Goal: Task Accomplishment & Management: Complete application form

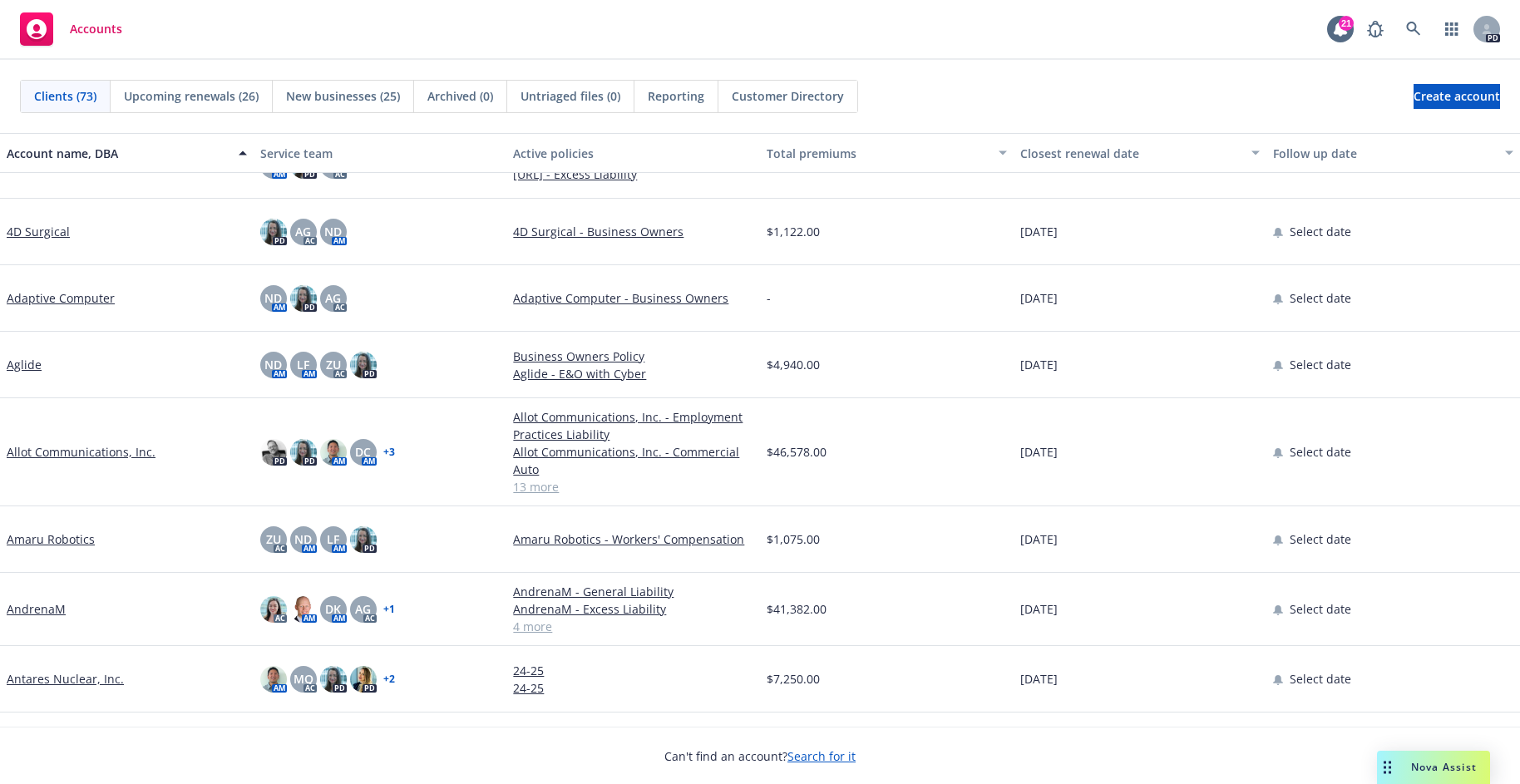
scroll to position [41, 0]
click at [53, 543] on link "Amaru Robotics" at bounding box center [51, 538] width 88 height 18
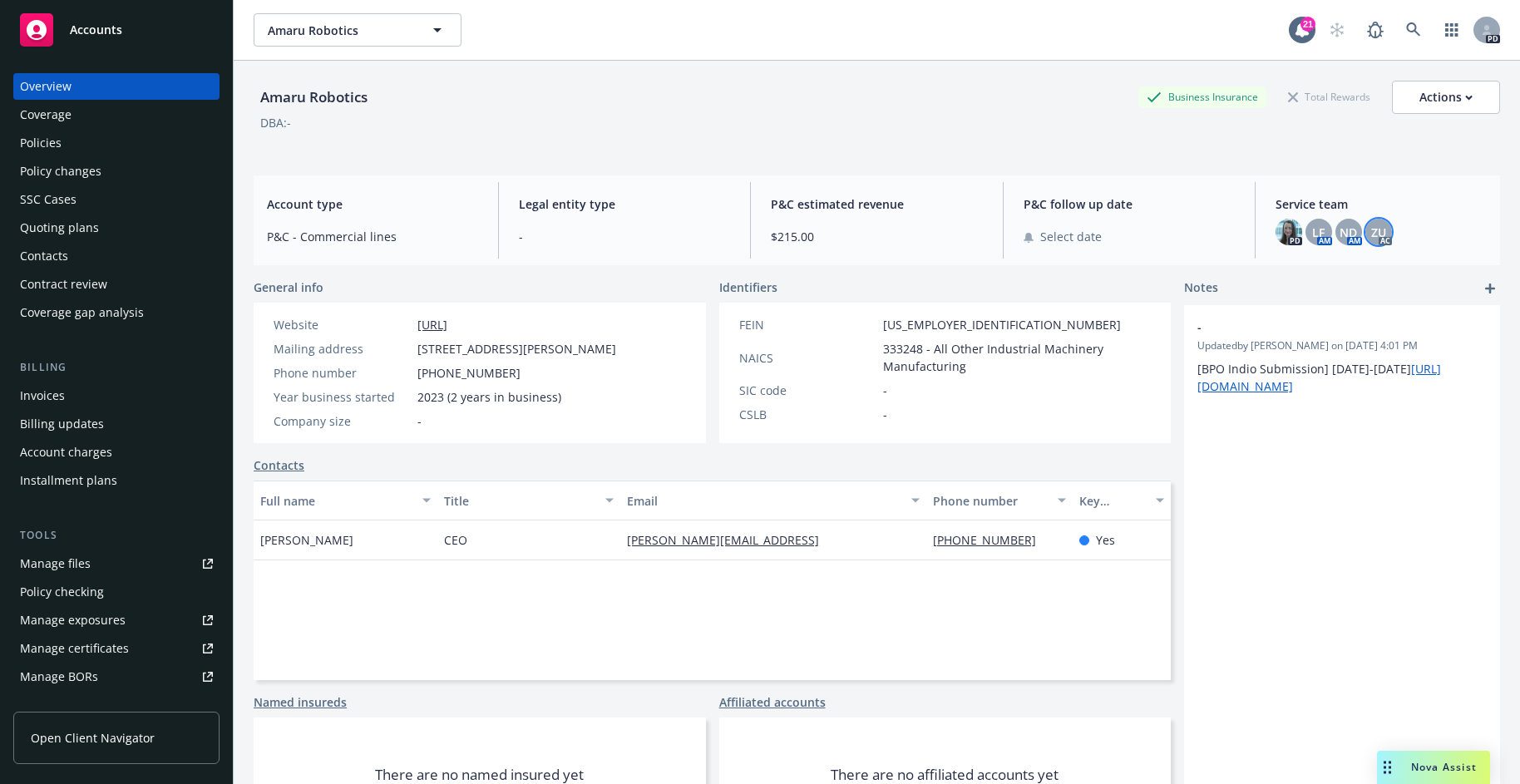
click at [1373, 231] on span "ZU" at bounding box center [1378, 232] width 15 height 18
click at [1322, 240] on span "LF" at bounding box center [1318, 232] width 12 height 18
click at [581, 90] on div "Amaru Robotics Business Insurance Total Rewards Actions" at bounding box center [876, 97] width 1246 height 33
click at [1445, 25] on icon "button" at bounding box center [1451, 30] width 12 height 13
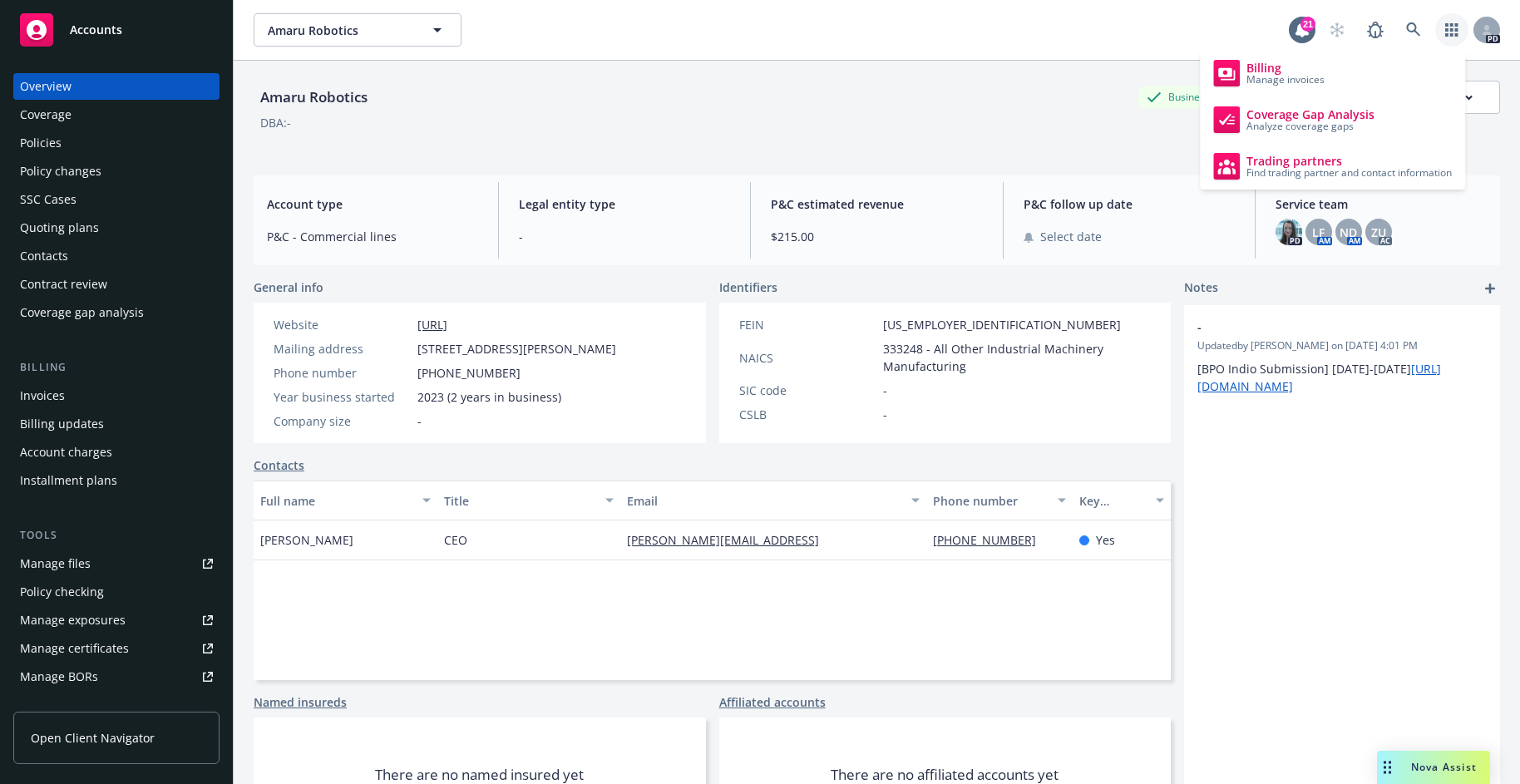
click at [106, 290] on div "Contract review" at bounding box center [116, 284] width 193 height 26
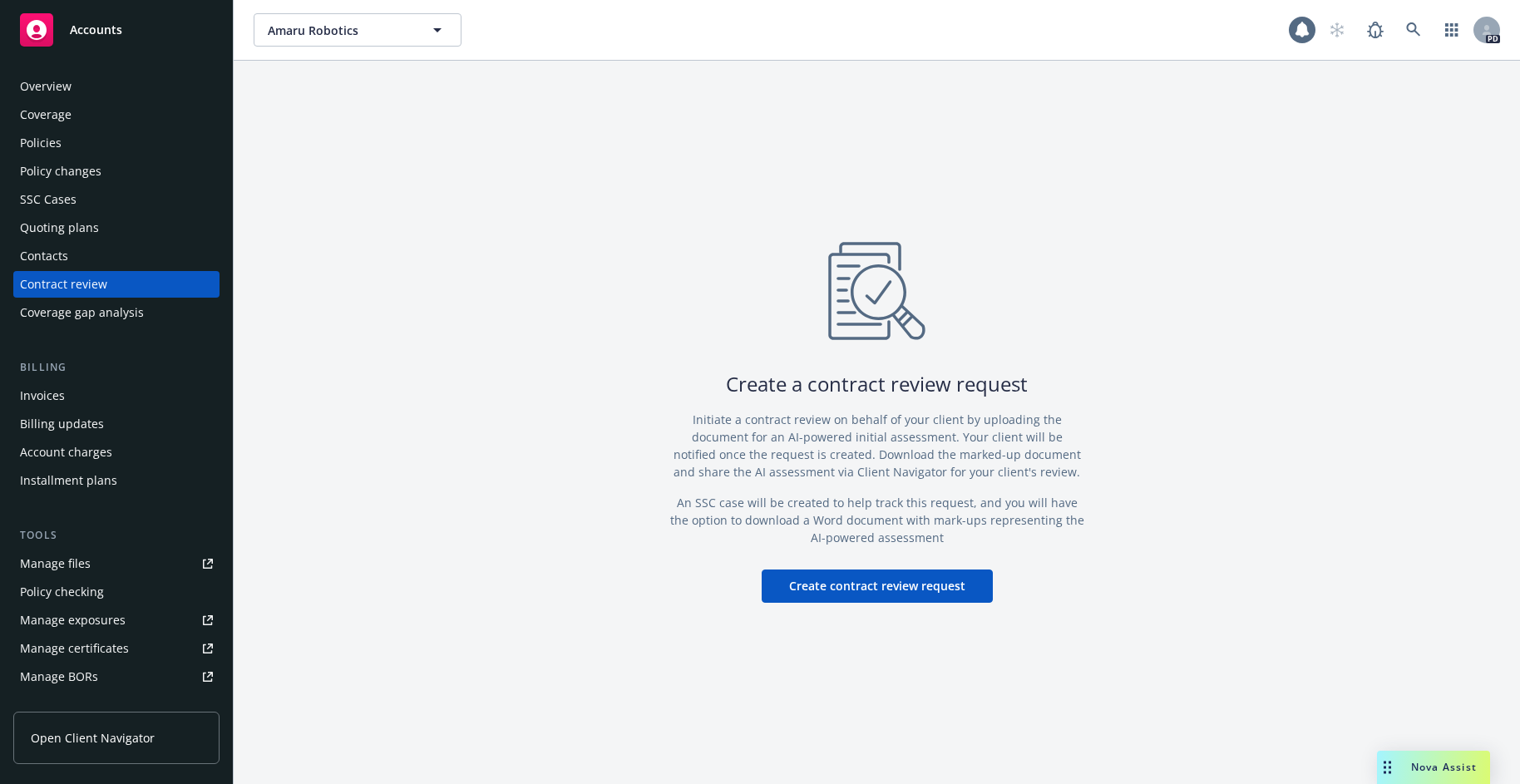
click at [903, 577] on button "Create contract review request" at bounding box center [877, 585] width 231 height 33
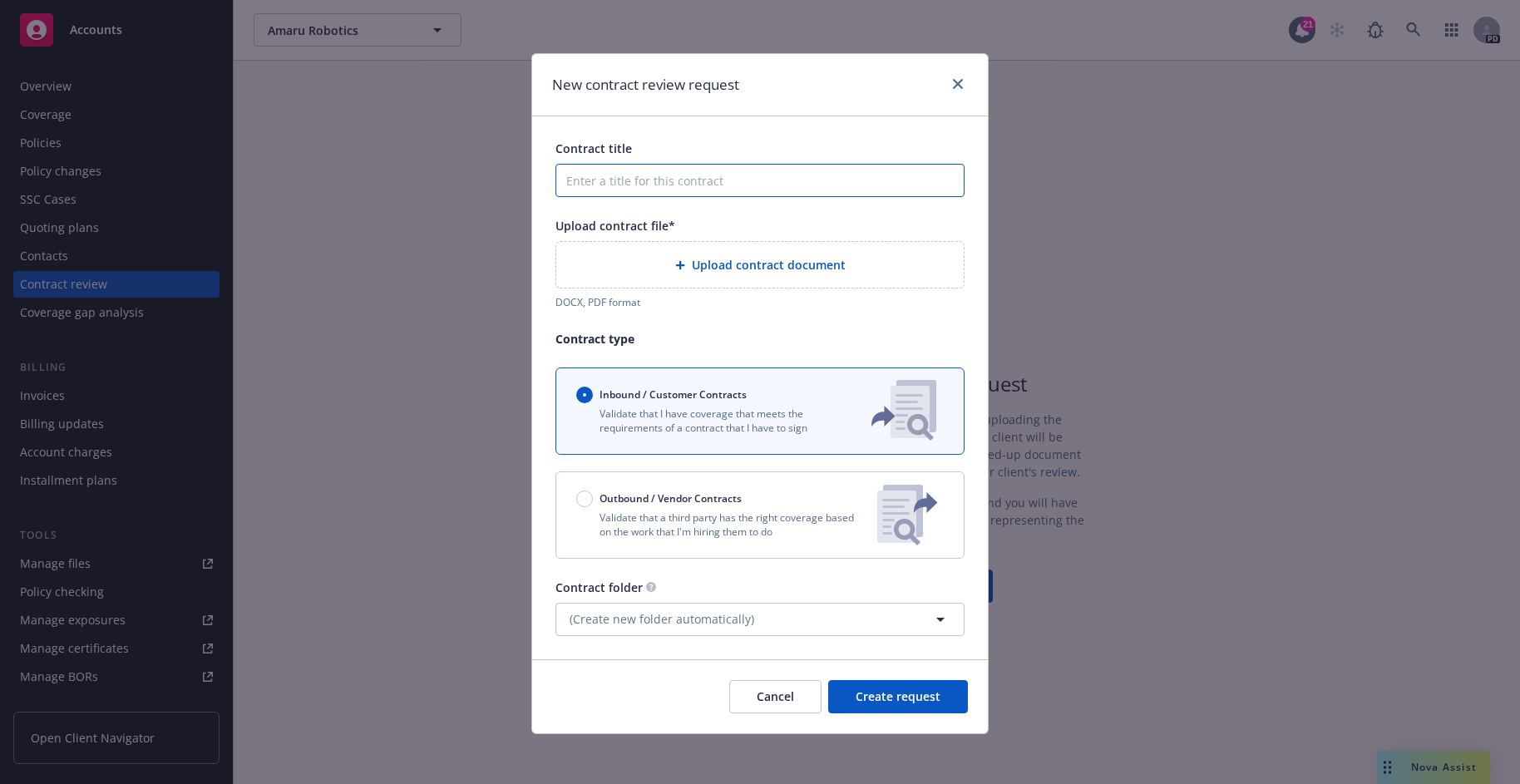
click at [699, 188] on input "Contract title" at bounding box center [760, 180] width 409 height 33
paste input "970 Terra Bella"
type input "New Lease - 970 Terra Bella"
click at [786, 266] on span "Upload contract document" at bounding box center [768, 264] width 154 height 18
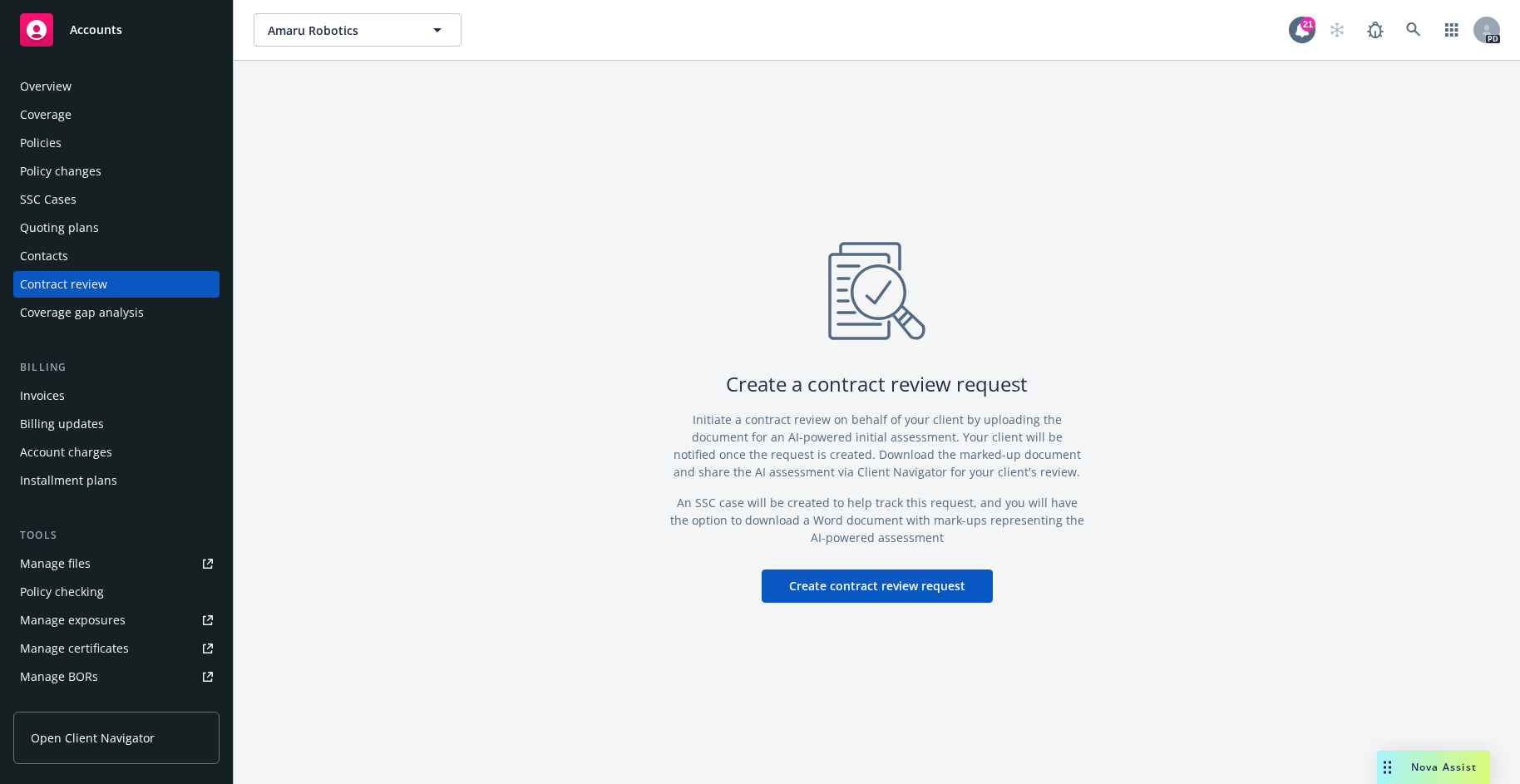
click at [892, 570] on button "Create contract review request" at bounding box center [877, 585] width 231 height 33
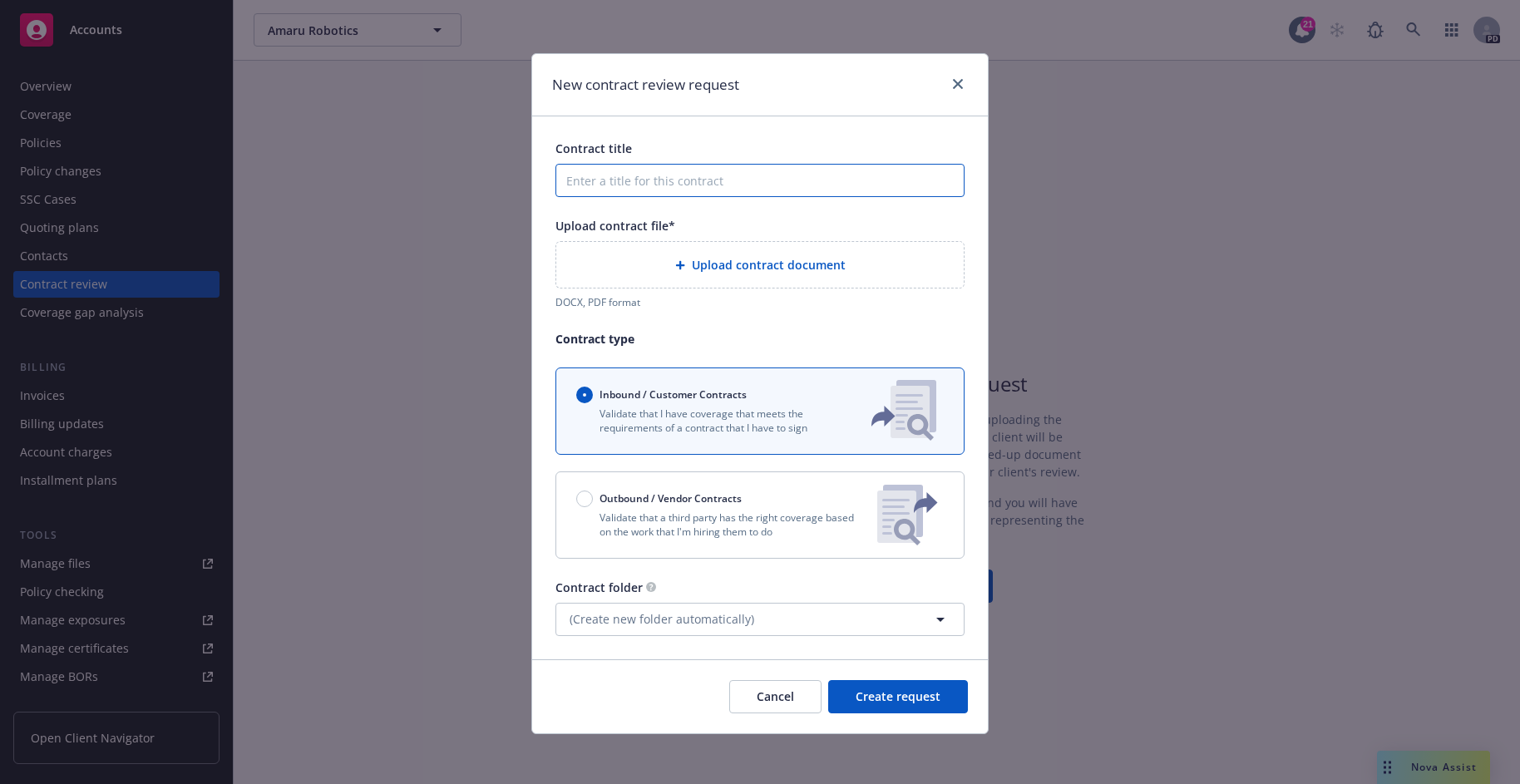
click at [703, 186] on input "Contract title" at bounding box center [760, 180] width 409 height 33
paste input "970 Terra Bella"
type input "New lease - 970 Terra Bella"
click at [726, 265] on span "Upload contract document" at bounding box center [768, 264] width 154 height 18
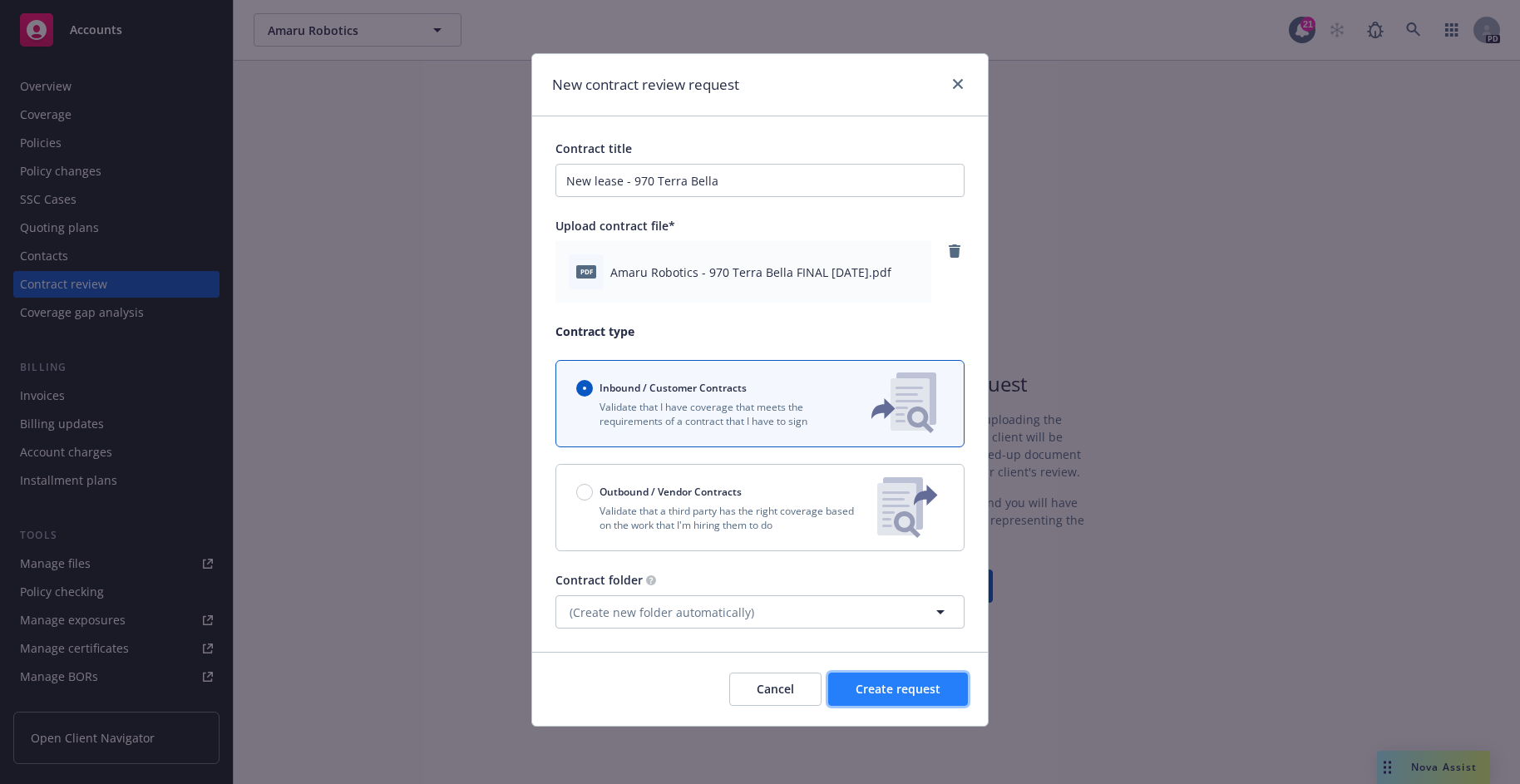
click at [904, 676] on button "Create request" at bounding box center [898, 688] width 140 height 33
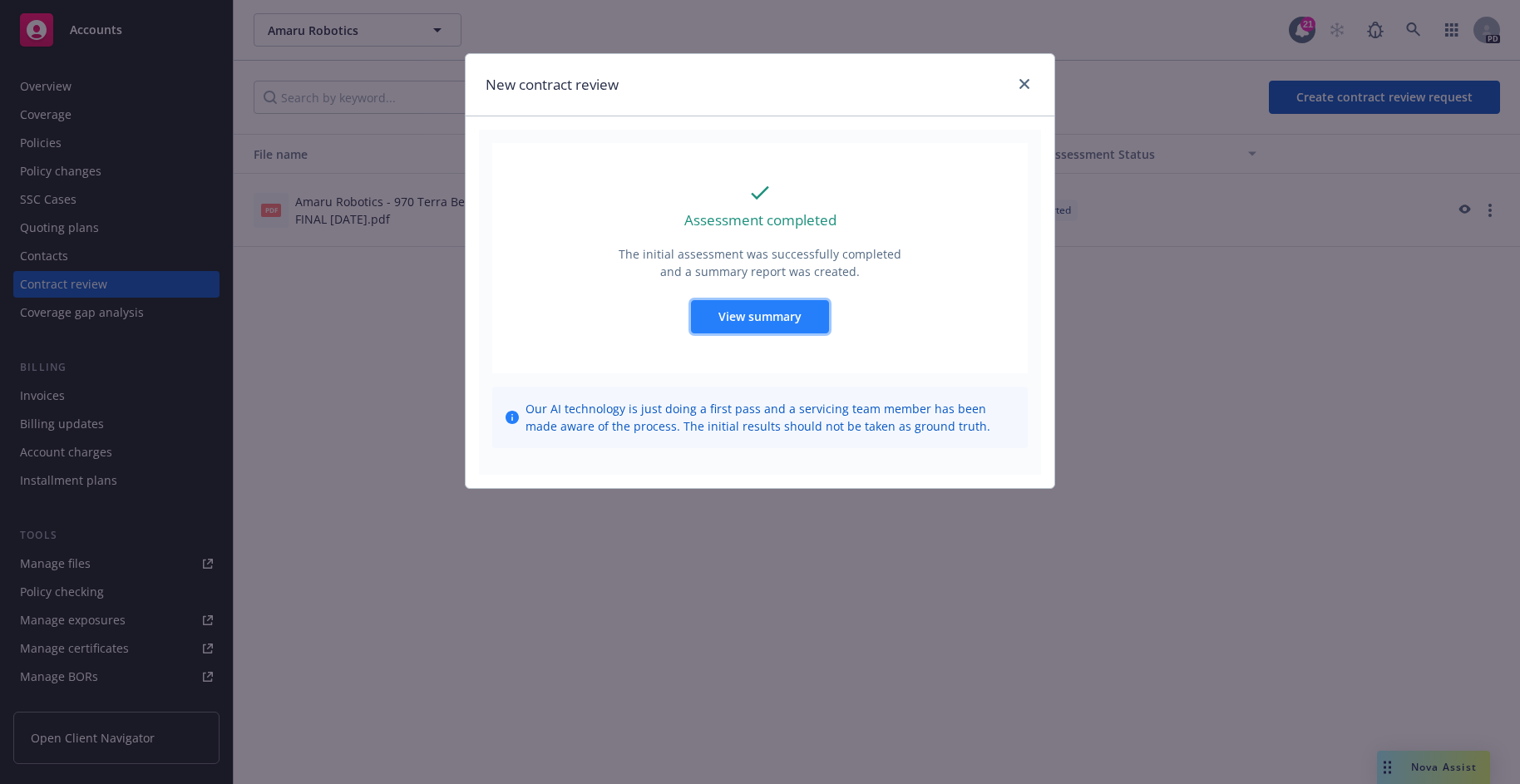
click at [788, 314] on span "View summary" at bounding box center [760, 316] width 84 height 16
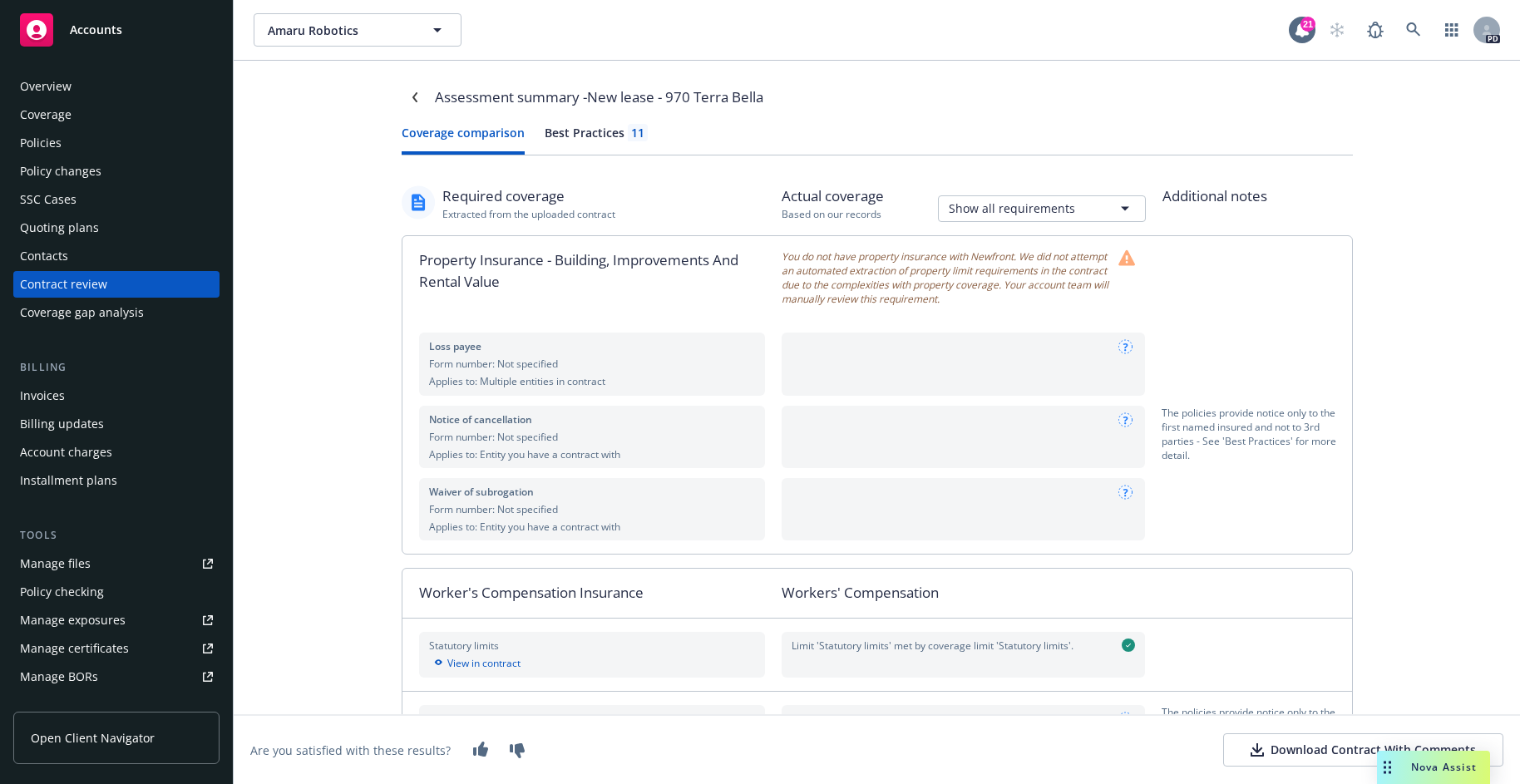
click at [96, 88] on div "Overview" at bounding box center [116, 86] width 193 height 26
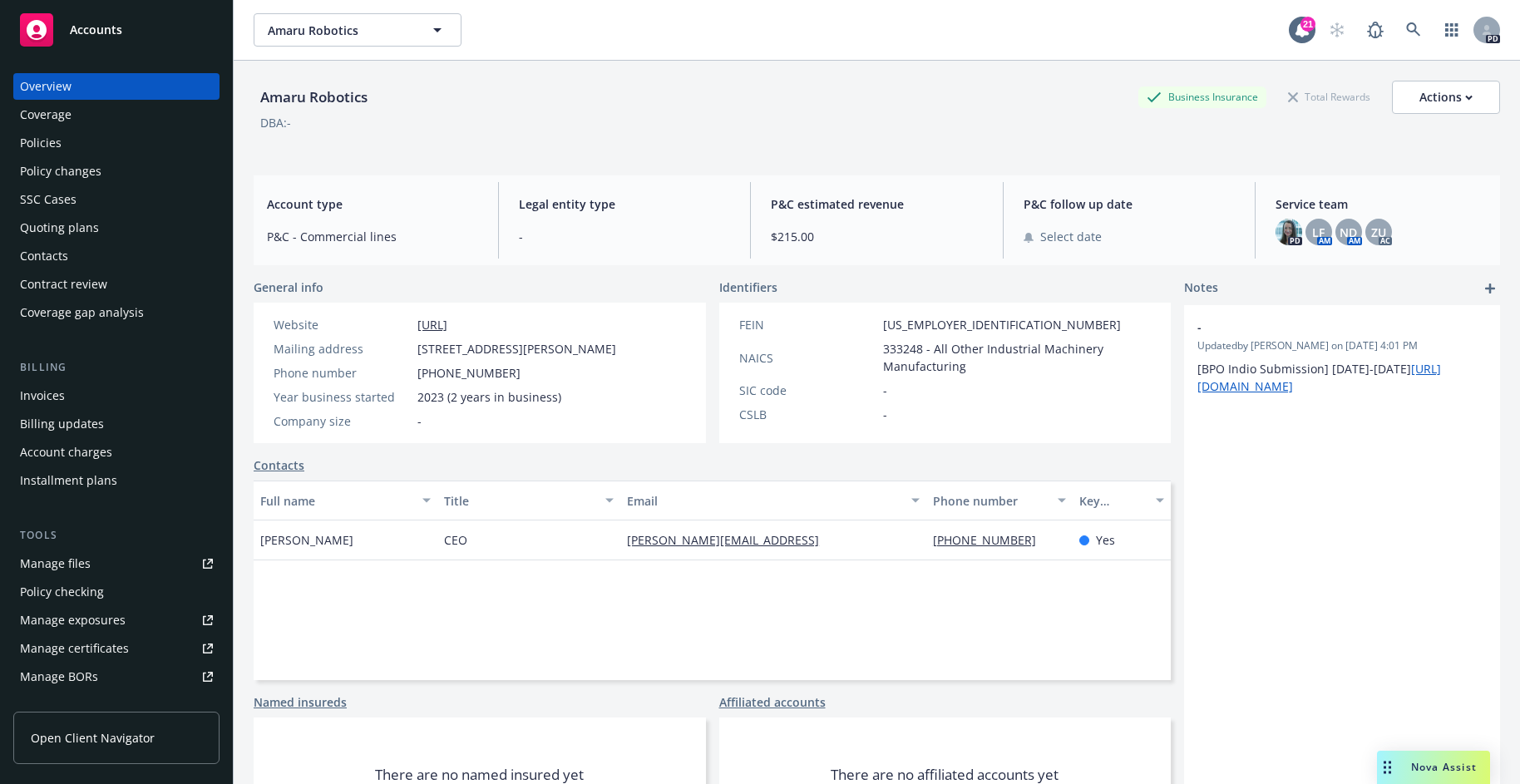
click at [62, 127] on div "Coverage" at bounding box center [45, 114] width 52 height 26
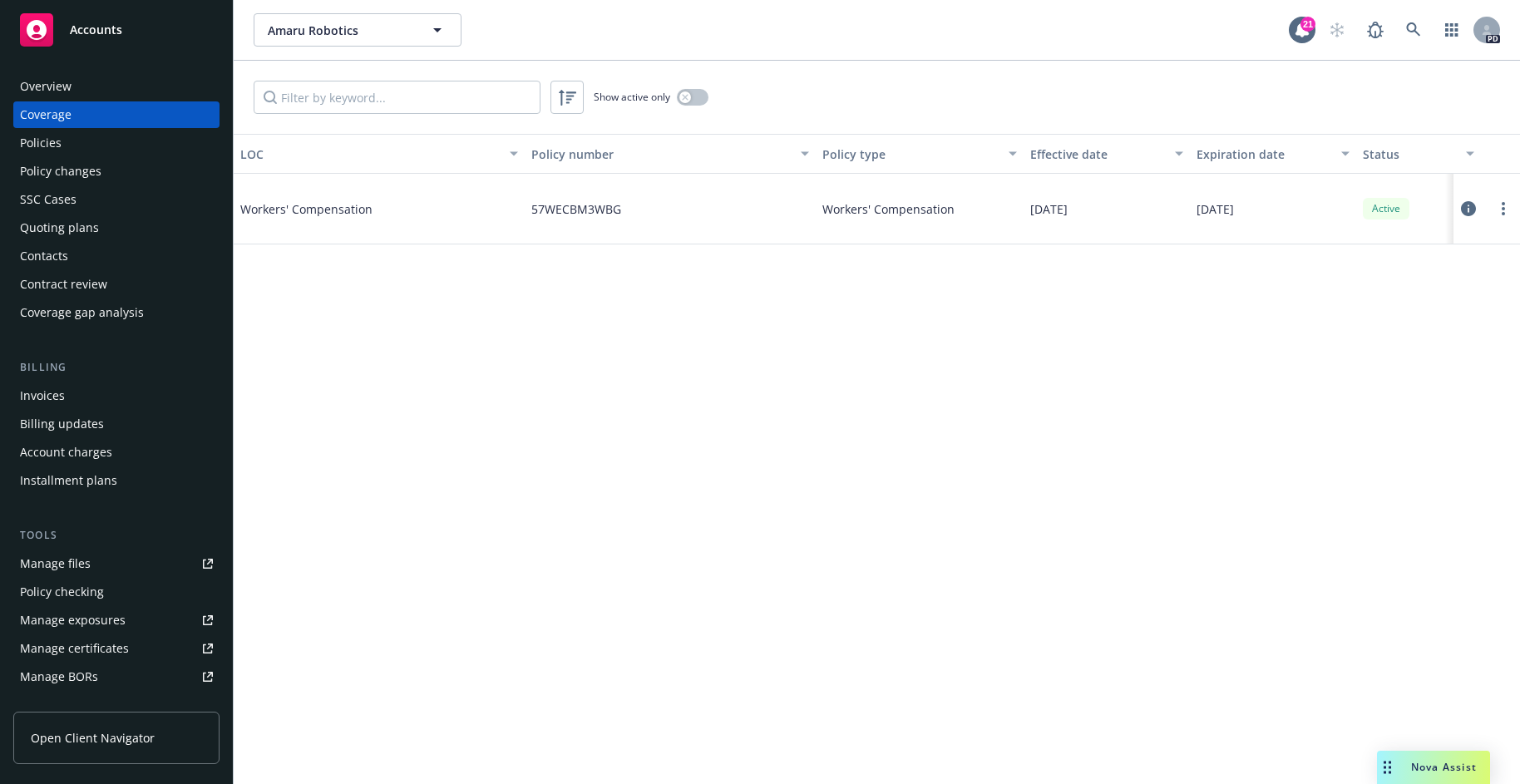
click at [71, 136] on div "Policies" at bounding box center [116, 143] width 193 height 26
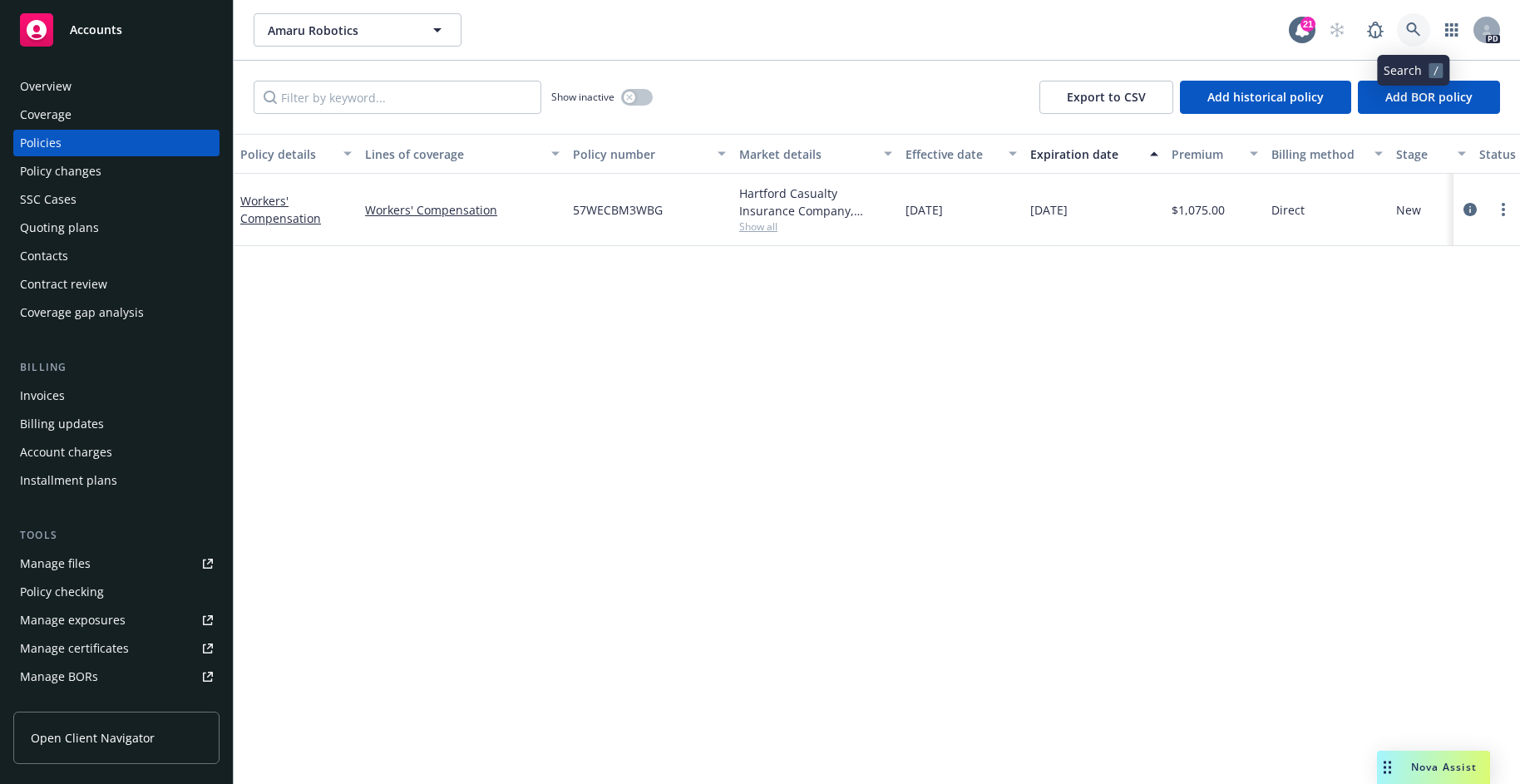
click at [1422, 28] on link at bounding box center [1413, 29] width 33 height 33
